Goal: Transaction & Acquisition: Subscribe to service/newsletter

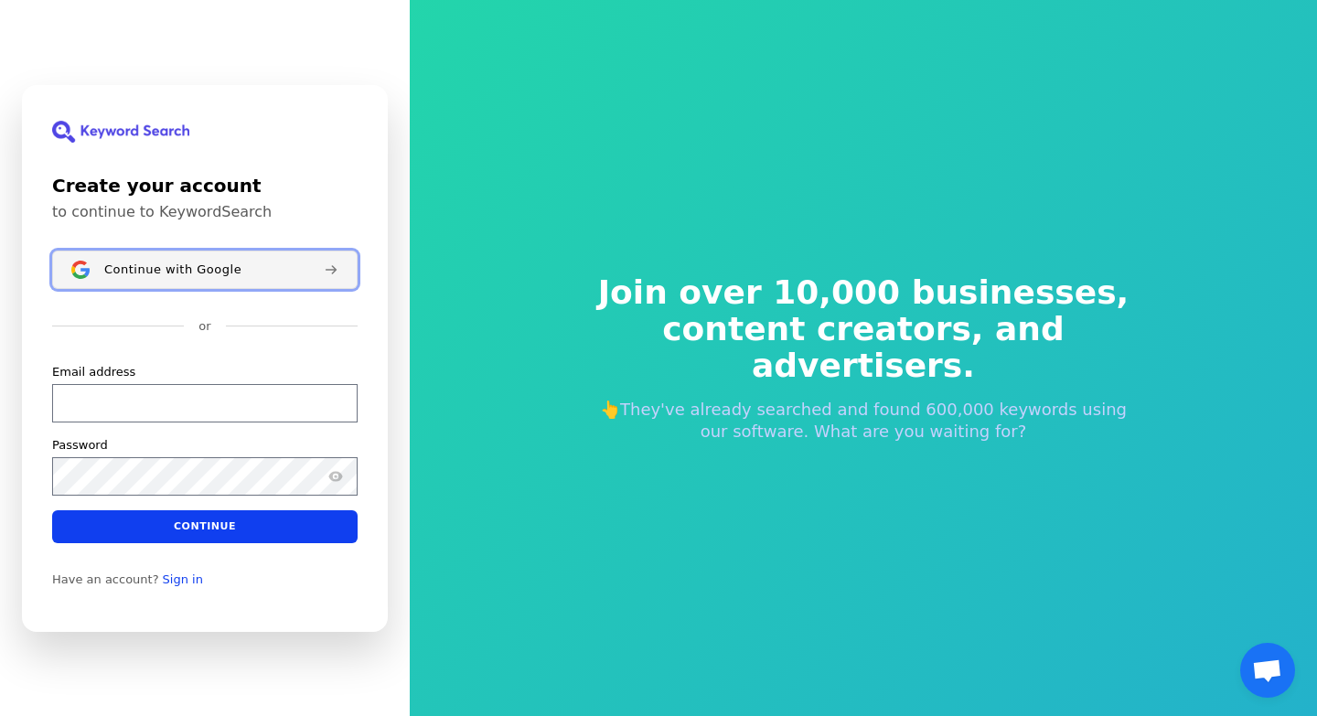
click at [212, 271] on span "Continue with Google" at bounding box center [172, 269] width 137 height 15
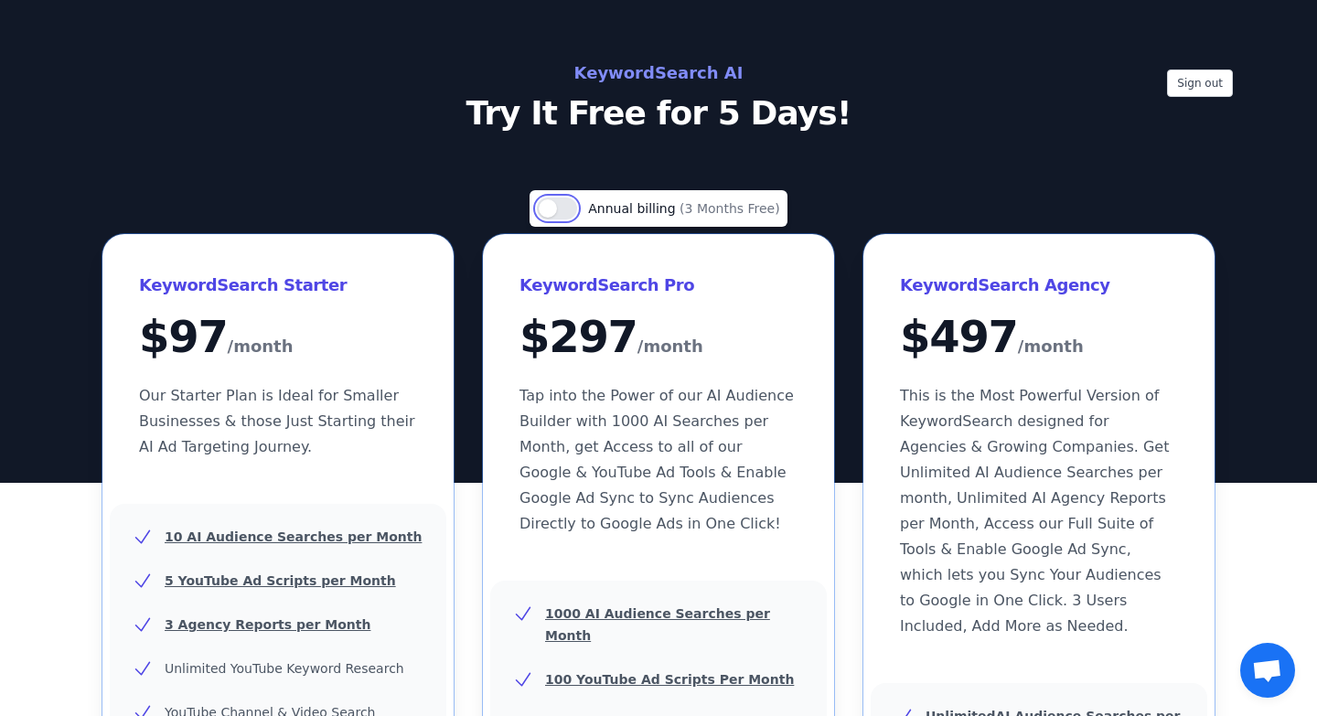
click at [570, 208] on button "Use setting" at bounding box center [557, 209] width 40 height 22
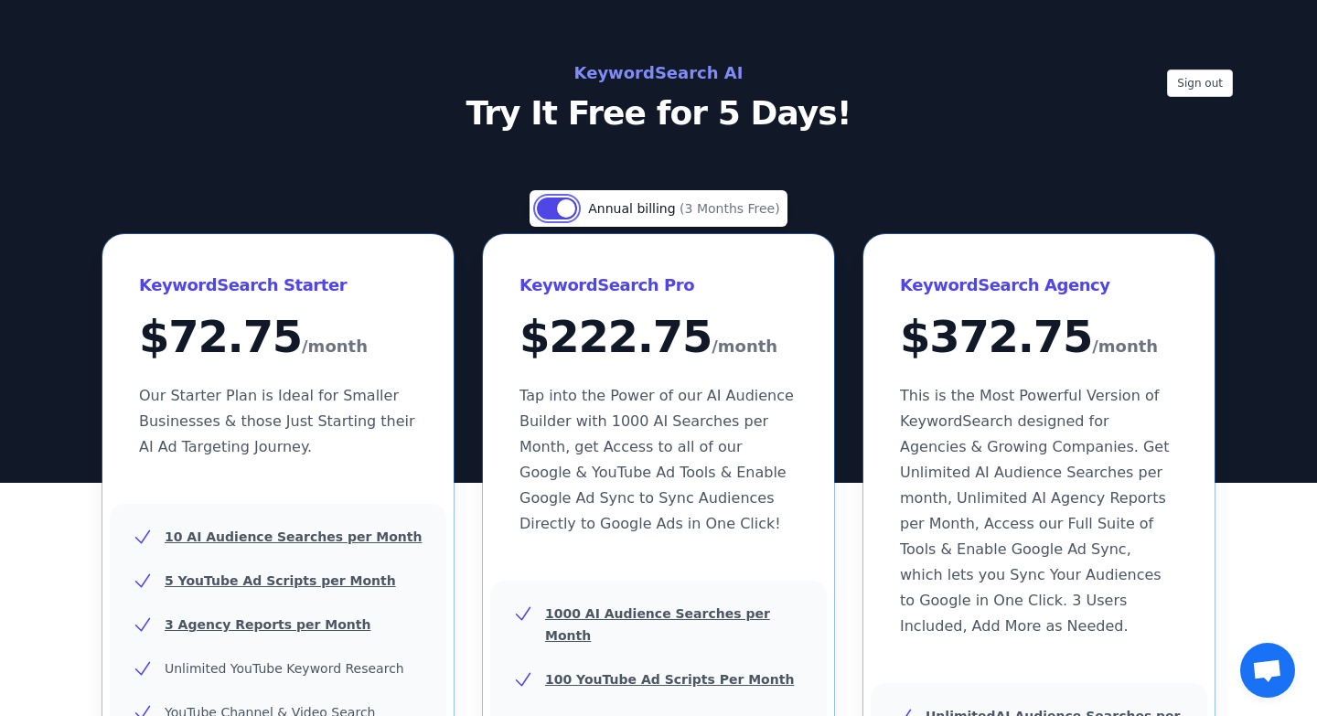
click at [548, 210] on button "Use setting" at bounding box center [557, 209] width 40 height 22
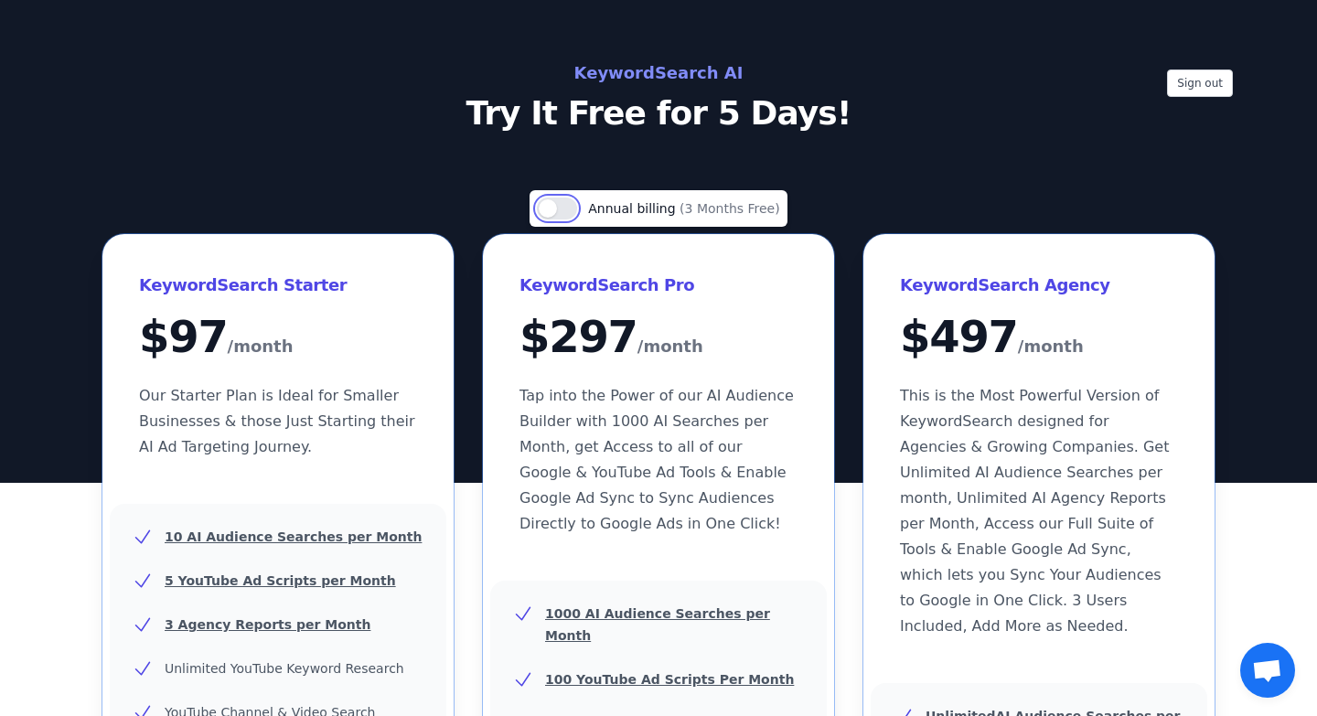
click at [577, 209] on button "Use setting" at bounding box center [557, 209] width 40 height 22
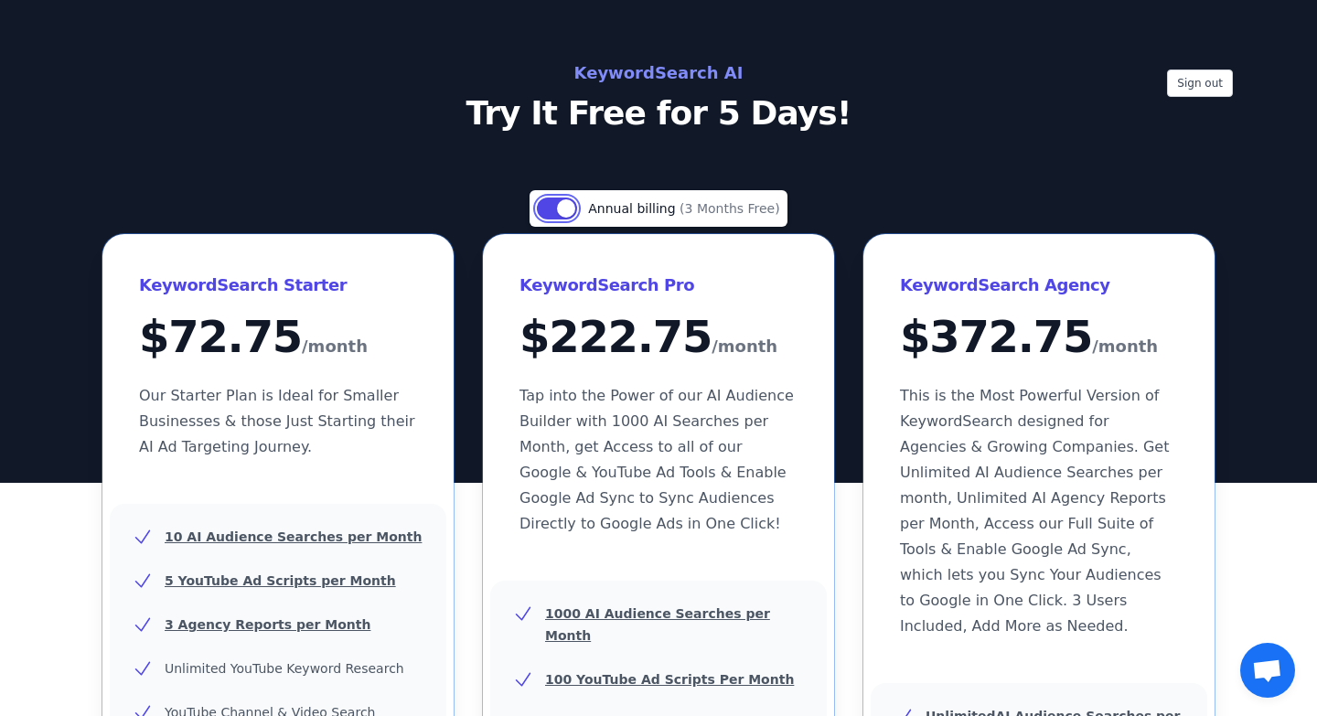
click at [550, 214] on button "Use setting" at bounding box center [557, 209] width 40 height 22
